Goal: Task Accomplishment & Management: Complete application form

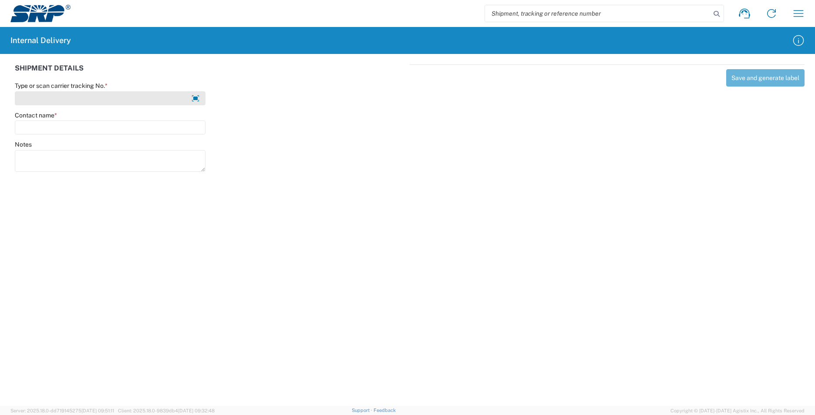
click at [66, 101] on input "Type or scan carrier tracking No. *" at bounding box center [110, 98] width 191 height 14
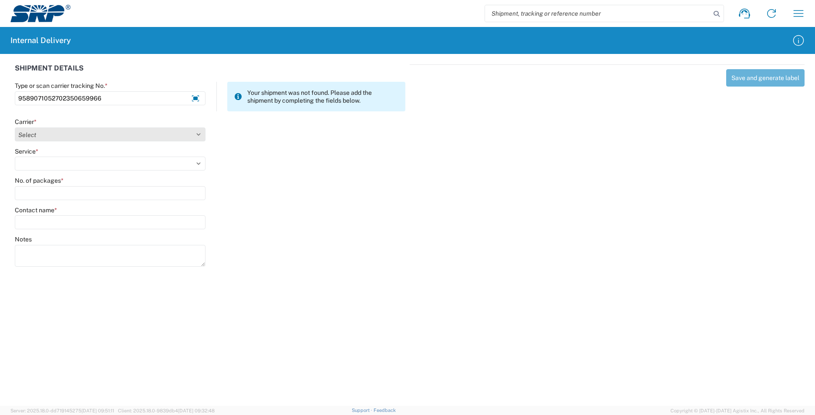
type input "9589071052702350659966"
click at [37, 137] on select "Select AcctPay Amazon Logistics ATI Trucking BC Dimerco Logistics Empire Southw…" at bounding box center [110, 135] width 191 height 14
select select "137"
click at [15, 128] on select "Select AcctPay Amazon Logistics ATI Trucking BC Dimerco Logistics Empire Southw…" at bounding box center [110, 135] width 191 height 14
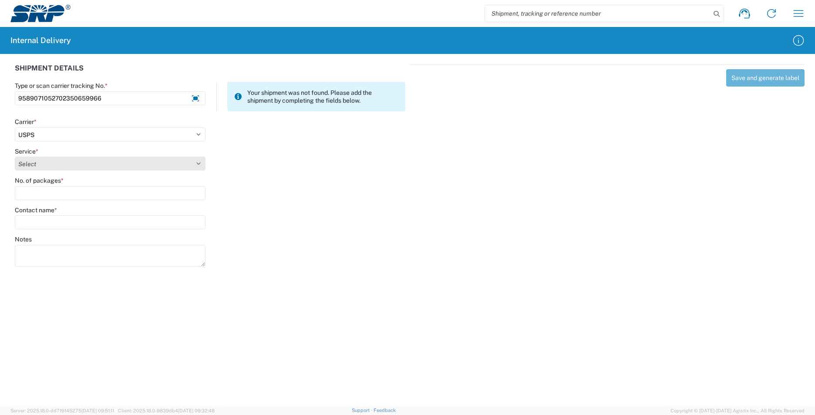
click at [23, 159] on select "Select 3 - 5 Day Bound Printed Matter Express Mail Flat-Rate Envelope Express M…" at bounding box center [110, 164] width 191 height 14
select select "17817"
click at [23, 159] on select "Select 3 - 5 Day Bound Printed Matter Express Mail Flat-Rate Envelope Express M…" at bounding box center [110, 164] width 191 height 14
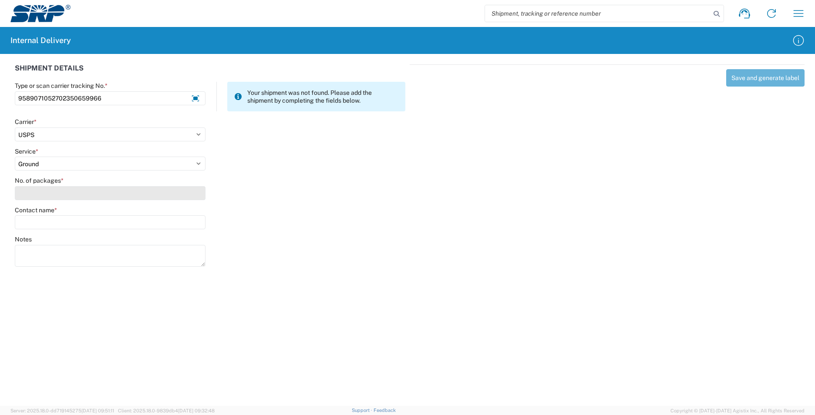
click at [32, 193] on input "No. of packages *" at bounding box center [110, 193] width 191 height 14
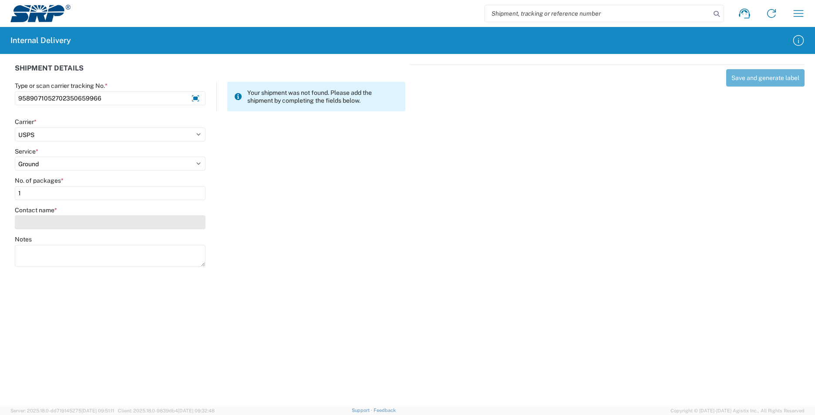
type input "1"
click at [38, 224] on input "Contact name *" at bounding box center [110, 223] width 191 height 14
type input "credit"
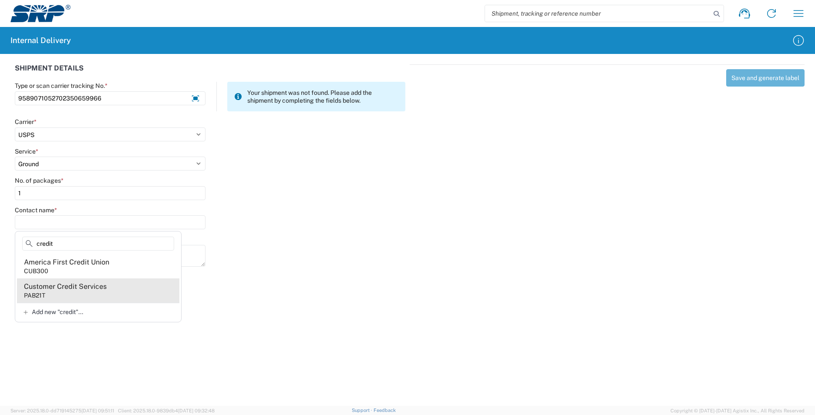
click at [63, 288] on div "Customer Credit Services" at bounding box center [65, 287] width 83 height 10
type input "Customer Credit Services"
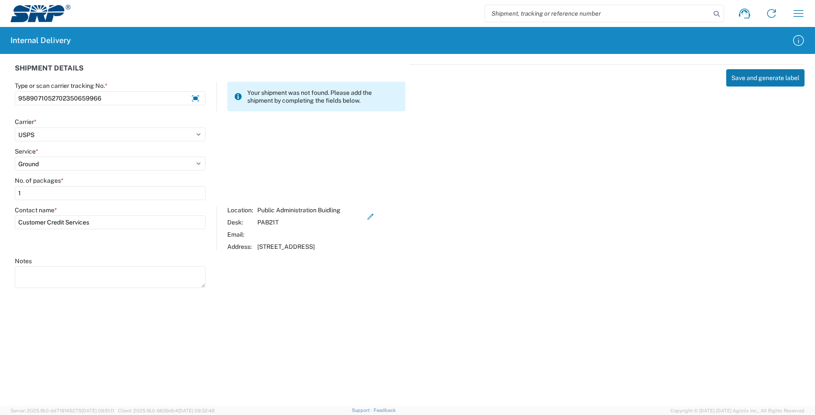
click at [767, 83] on button "Save and generate label" at bounding box center [765, 77] width 78 height 17
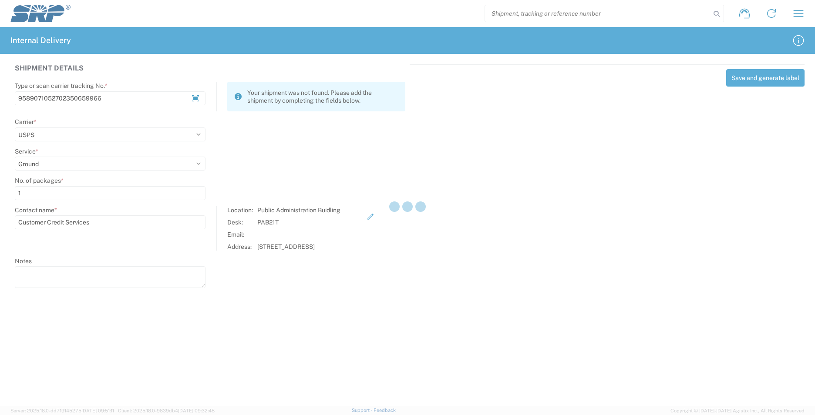
select select
